Goal: Task Accomplishment & Management: Use online tool/utility

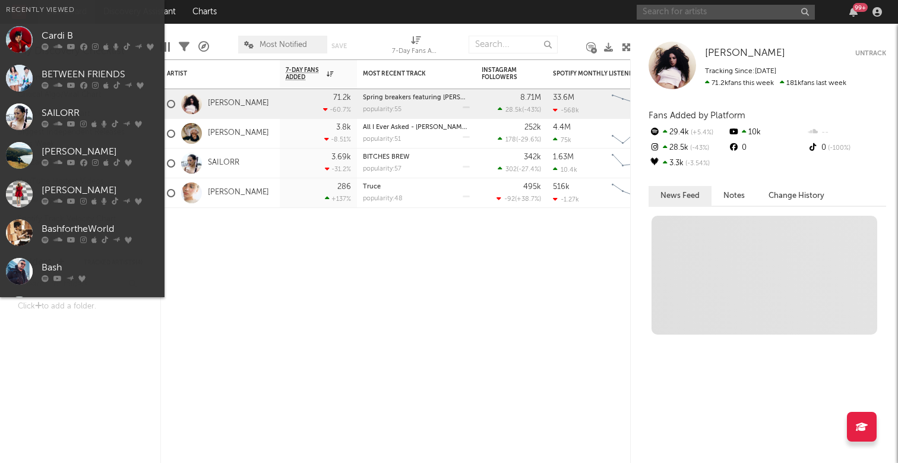
click at [749, 7] on input "text" at bounding box center [726, 12] width 178 height 15
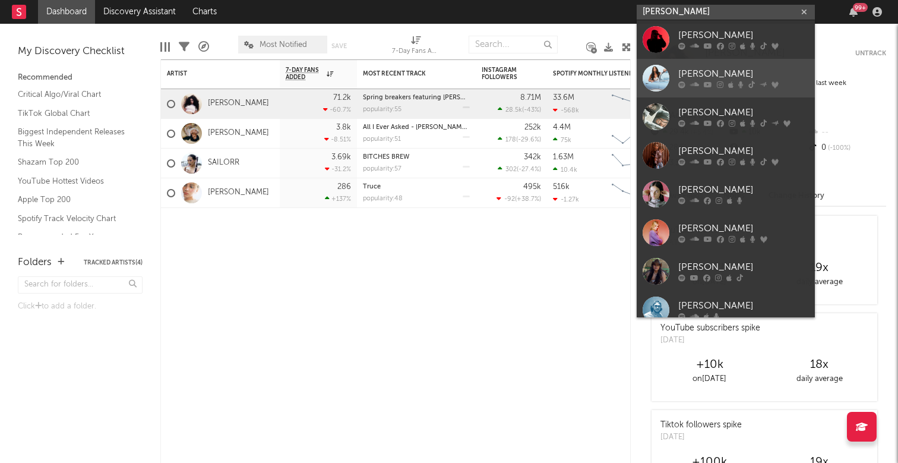
type input "[PERSON_NAME]"
click at [728, 71] on div "[PERSON_NAME]" at bounding box center [744, 74] width 131 height 14
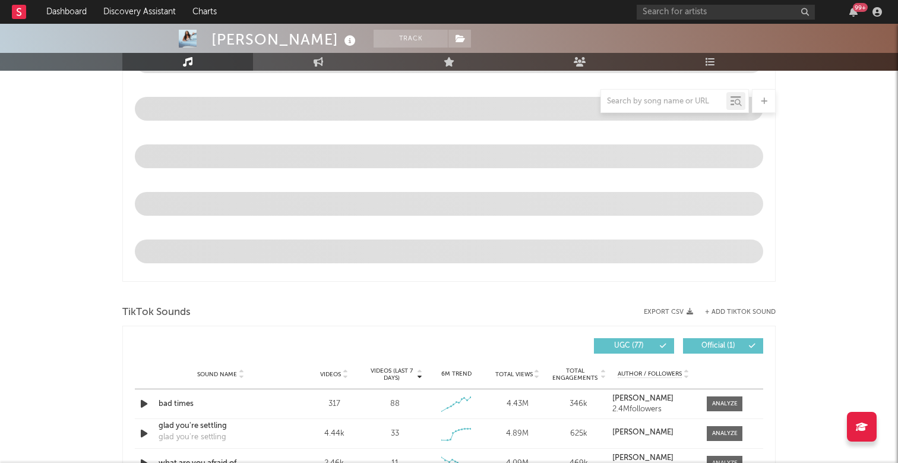
select select "6m"
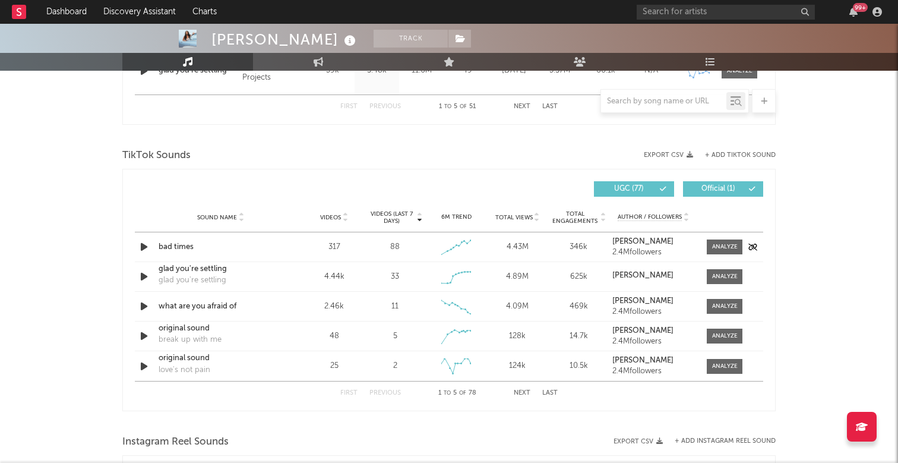
scroll to position [722, 0]
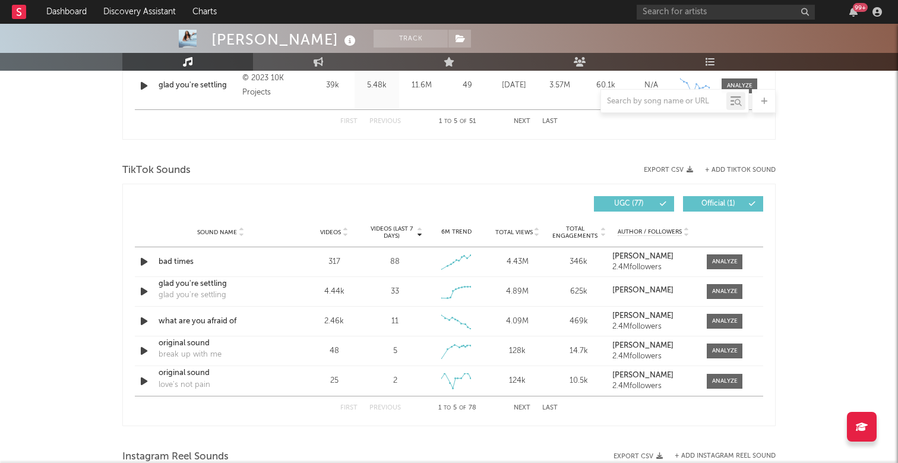
click at [742, 167] on button "+ Add TikTok Sound" at bounding box center [740, 170] width 71 height 7
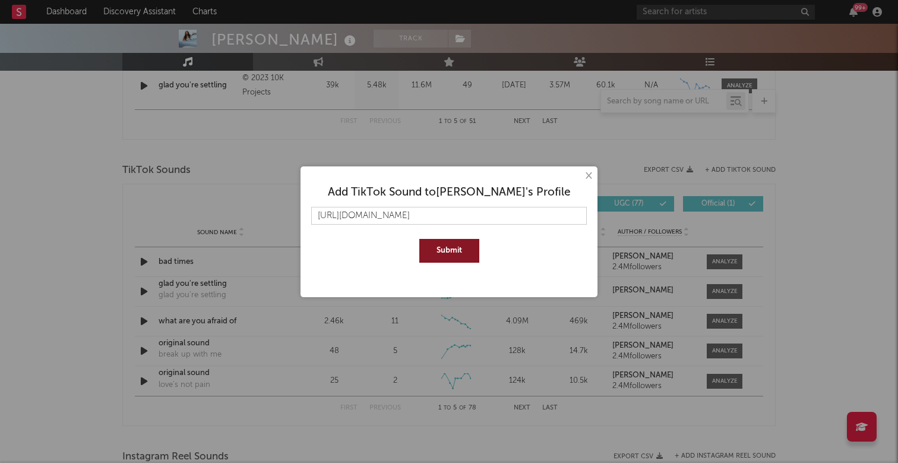
type input "[URL][DOMAIN_NAME]"
click at [445, 247] on button "Submit" at bounding box center [449, 251] width 60 height 24
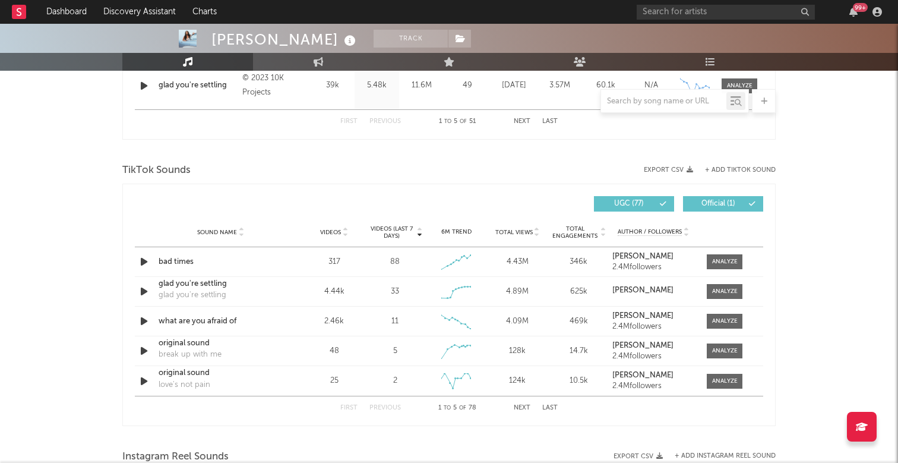
click at [519, 406] on button "Next" at bounding box center [522, 408] width 17 height 7
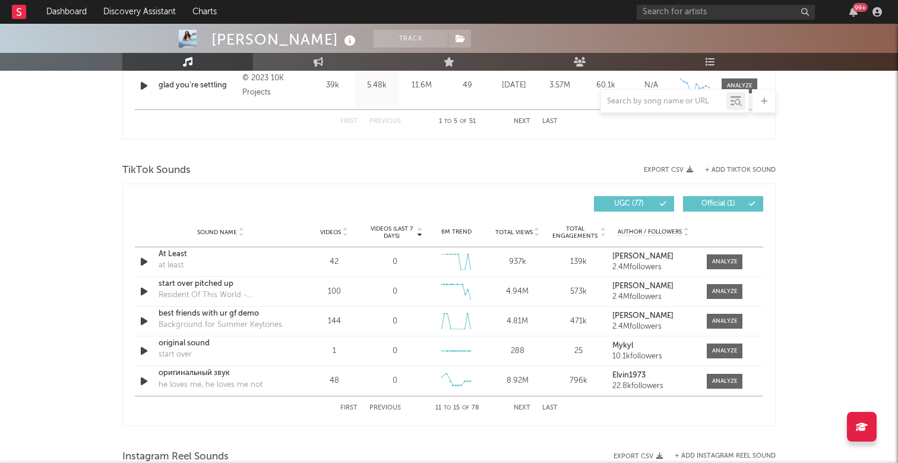
click at [519, 406] on button "Next" at bounding box center [522, 408] width 17 height 7
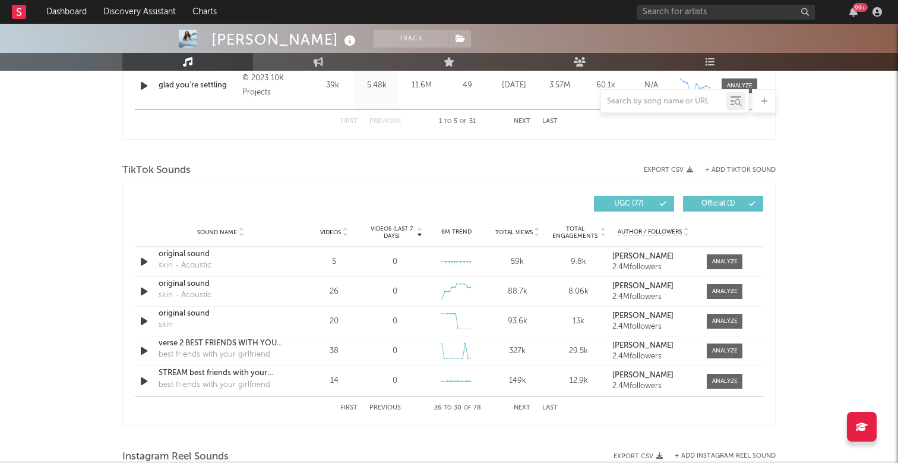
click at [519, 406] on button "Next" at bounding box center [522, 408] width 17 height 7
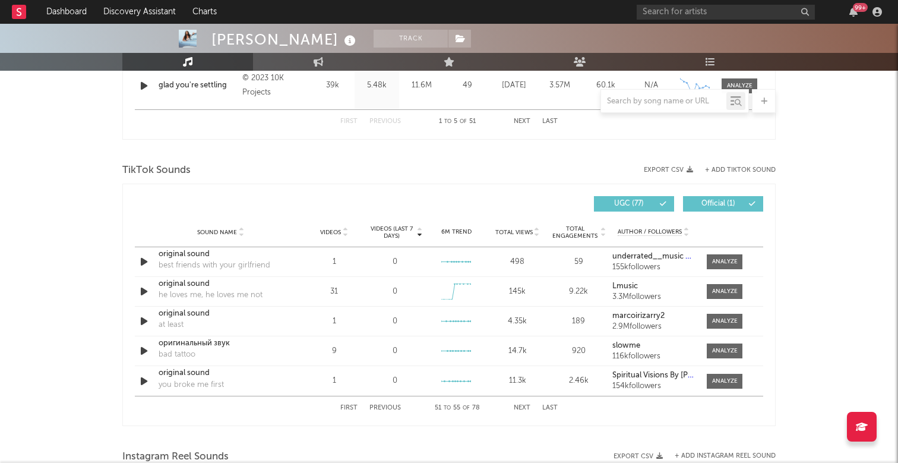
click at [519, 406] on button "Next" at bounding box center [522, 408] width 17 height 7
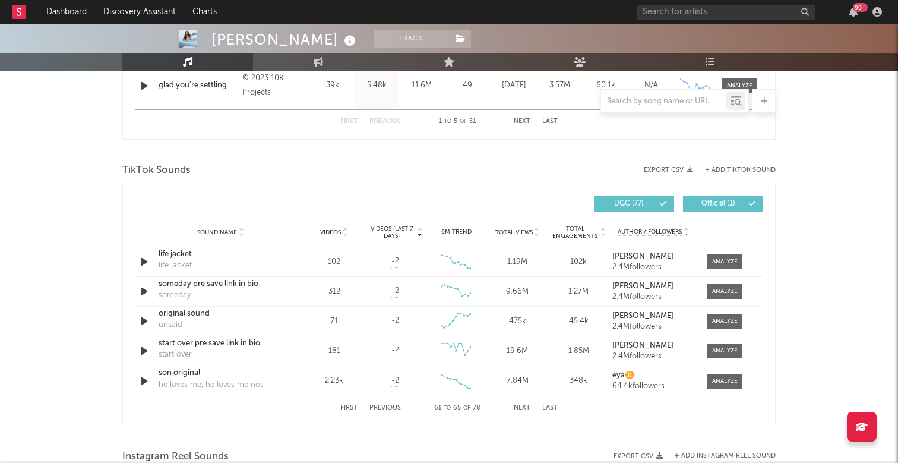
click at [519, 406] on button "Next" at bounding box center [522, 408] width 17 height 7
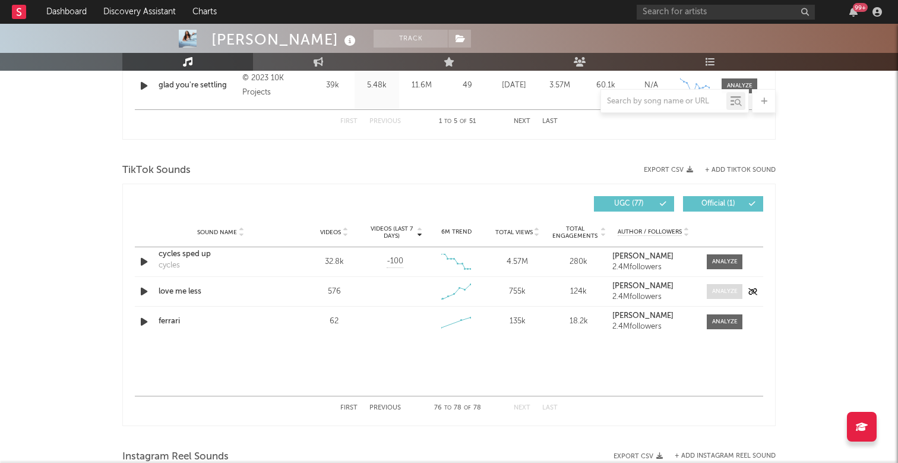
click at [712, 290] on div at bounding box center [725, 291] width 26 height 9
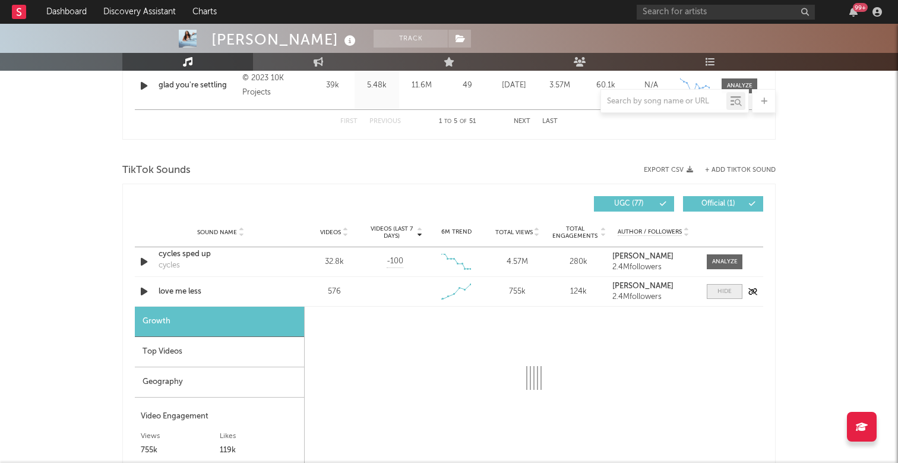
select select "1w"
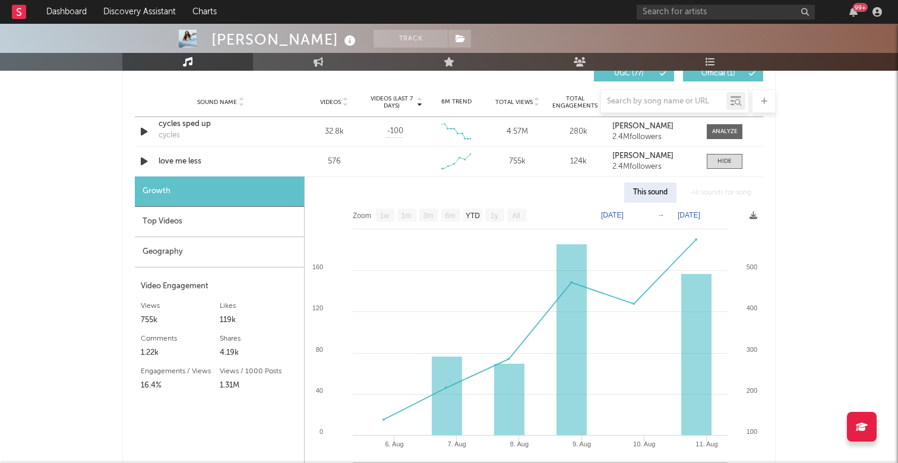
scroll to position [853, 0]
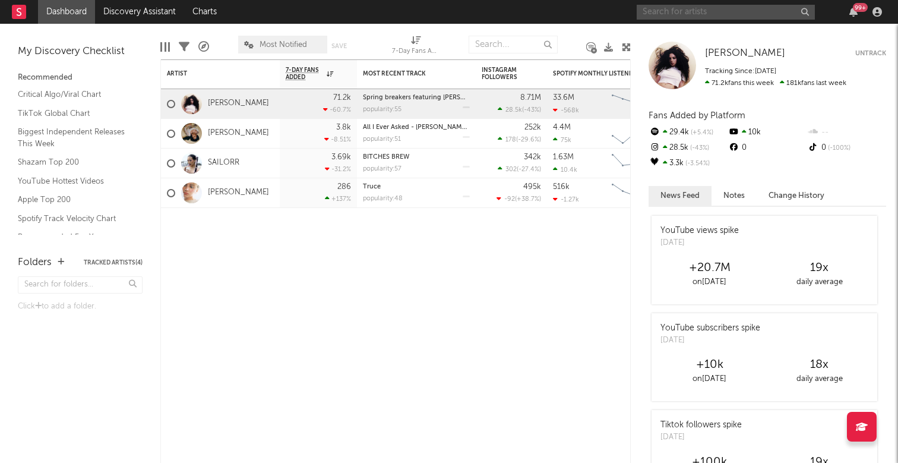
click at [680, 9] on input "text" at bounding box center [726, 12] width 178 height 15
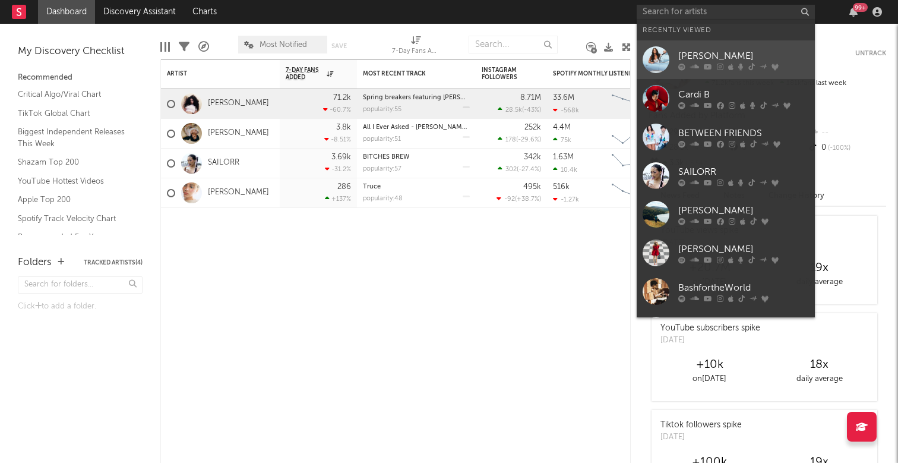
click at [703, 59] on div "[PERSON_NAME]" at bounding box center [744, 56] width 131 height 14
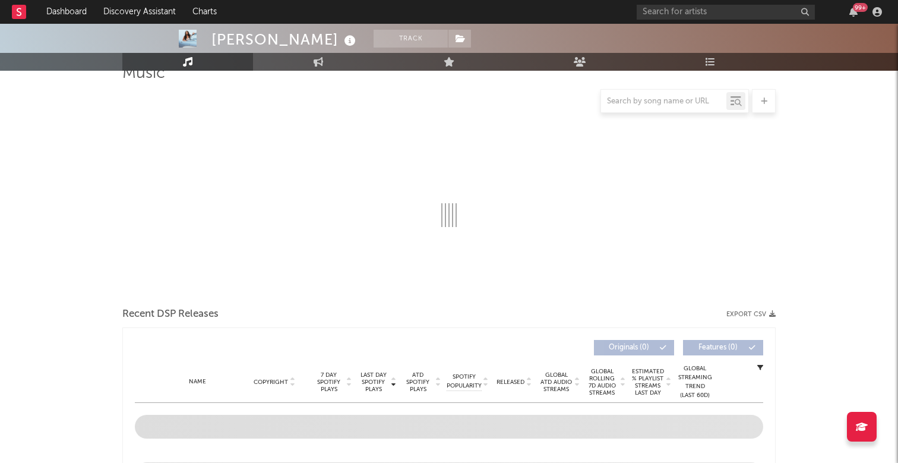
select select "6m"
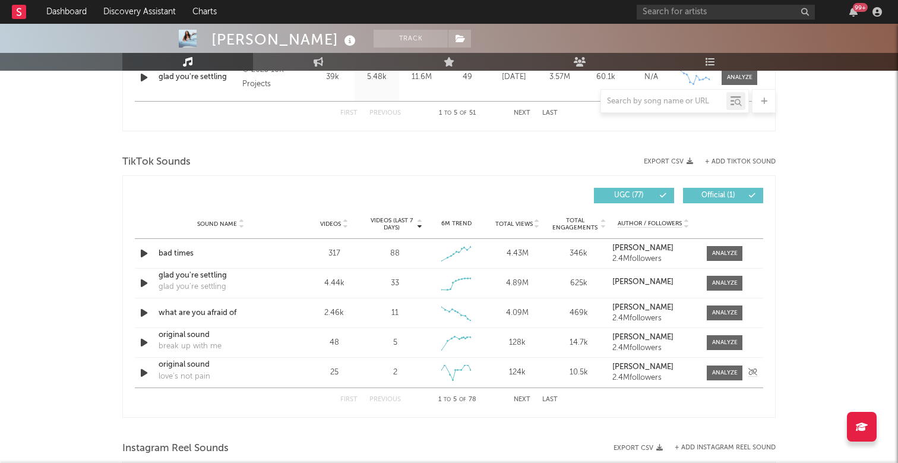
scroll to position [767, 0]
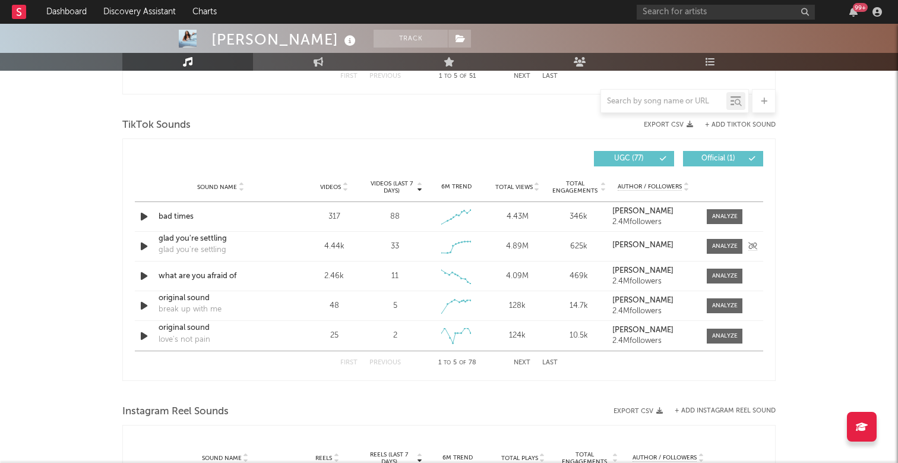
click at [211, 239] on div "glad you're settling" at bounding box center [221, 239] width 124 height 12
click at [729, 241] on span at bounding box center [725, 246] width 36 height 15
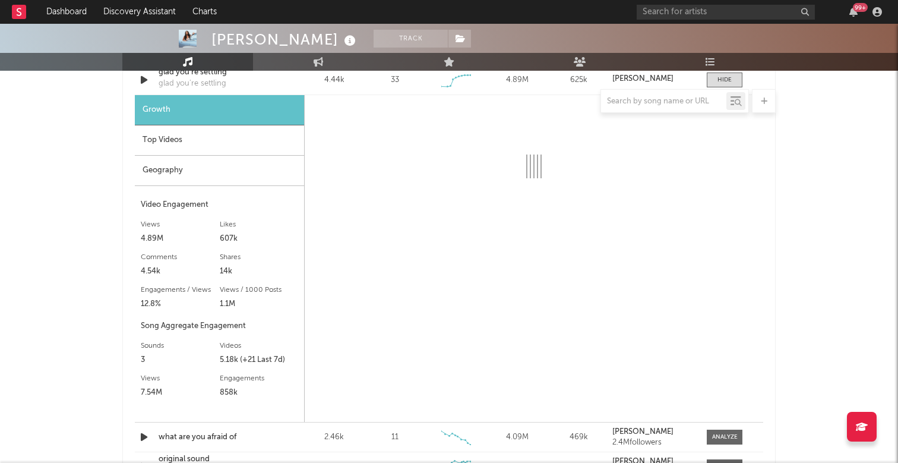
scroll to position [935, 0]
select select "6m"
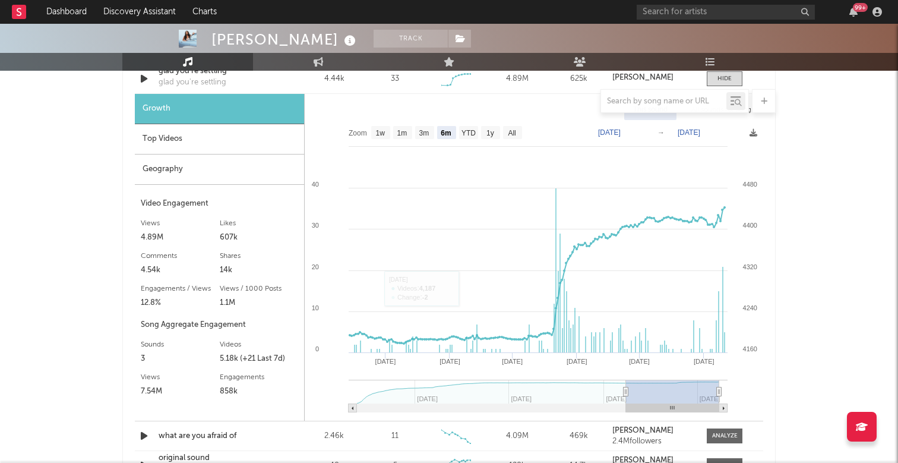
click at [185, 146] on div "Top Videos" at bounding box center [219, 139] width 169 height 30
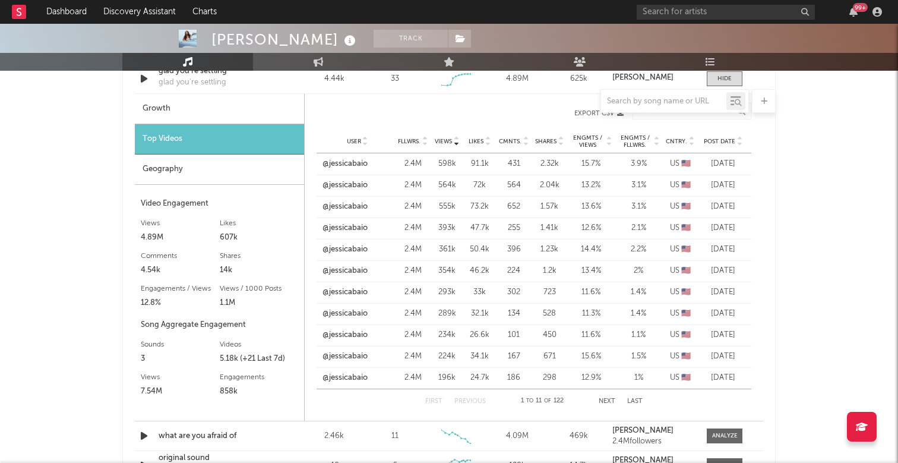
click at [362, 144] on icon at bounding box center [365, 143] width 6 height 5
click at [352, 163] on link "@_31angela_" at bounding box center [346, 164] width 48 height 12
click at [355, 250] on link "@amberss24" at bounding box center [345, 250] width 46 height 12
click at [354, 356] on link "@apid_studio" at bounding box center [346, 357] width 49 height 12
